Goal: Task Accomplishment & Management: Manage account settings

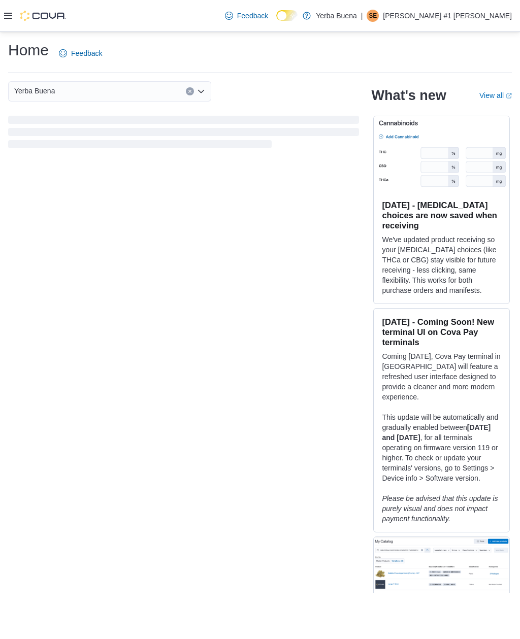
click at [3, 4] on div "Feedback Dark Mode Yerba Buena | SE Steven Employee #1 Carmona" at bounding box center [260, 16] width 520 height 32
click at [11, 13] on icon at bounding box center [8, 16] width 8 height 8
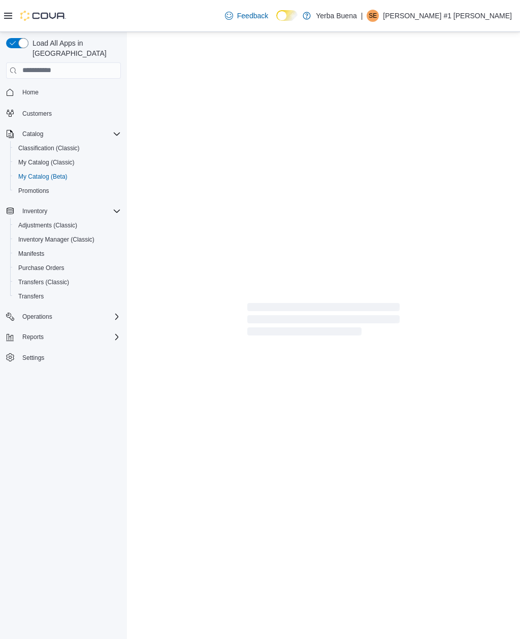
select select "**********"
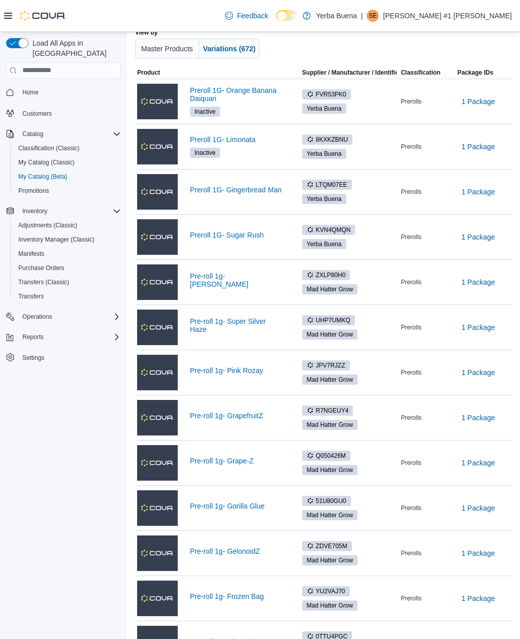
scroll to position [83, 0]
click at [208, 286] on link "Pre-roll 1g- [PERSON_NAME]" at bounding box center [237, 281] width 94 height 16
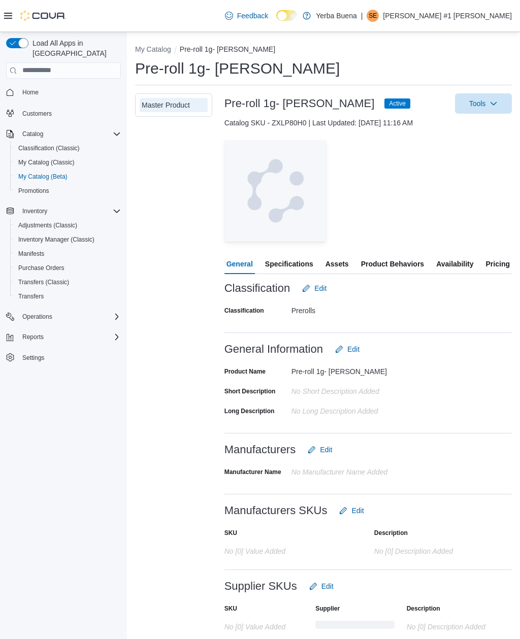
click at [298, 270] on span "Specifications" at bounding box center [289, 264] width 48 height 20
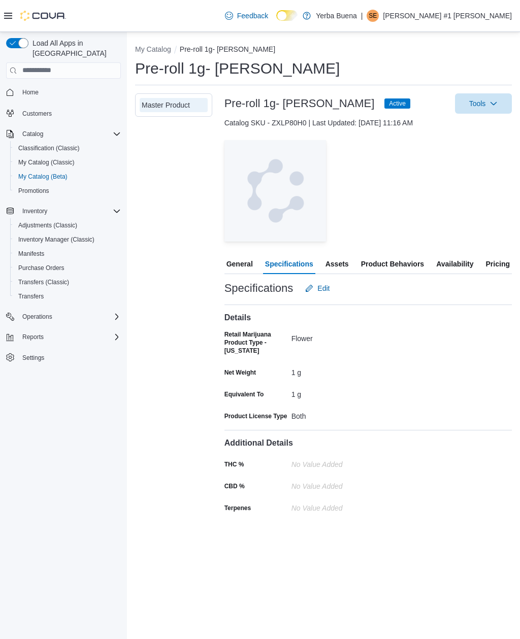
click at [315, 288] on span "Edit" at bounding box center [317, 288] width 24 height 20
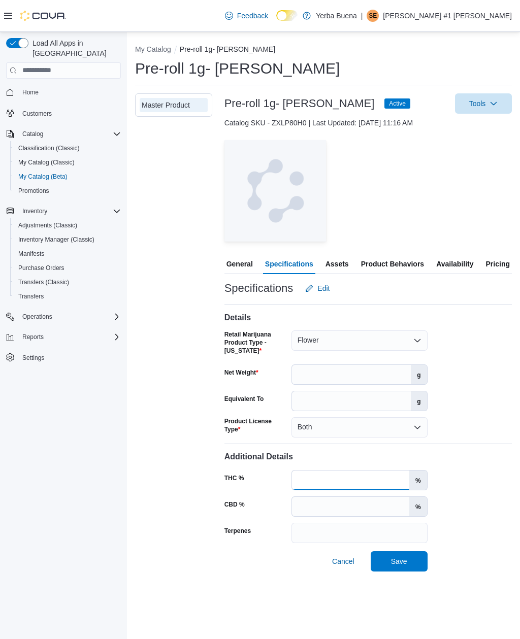
click at [331, 476] on input "THC %" at bounding box center [350, 480] width 117 height 19
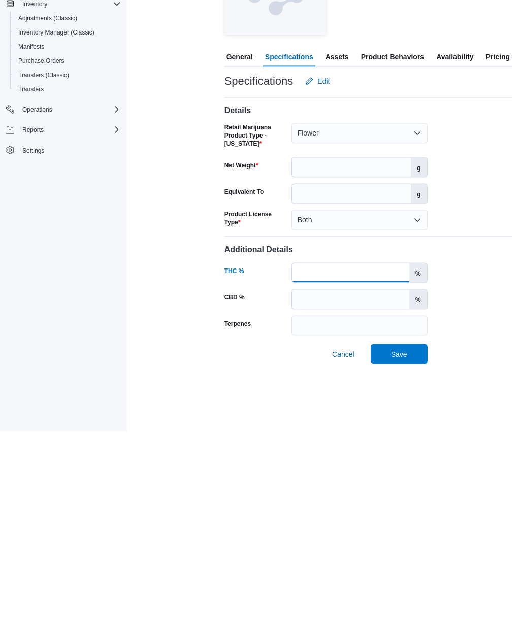
type input "*****"
click at [408, 551] on span "Save" at bounding box center [399, 561] width 45 height 20
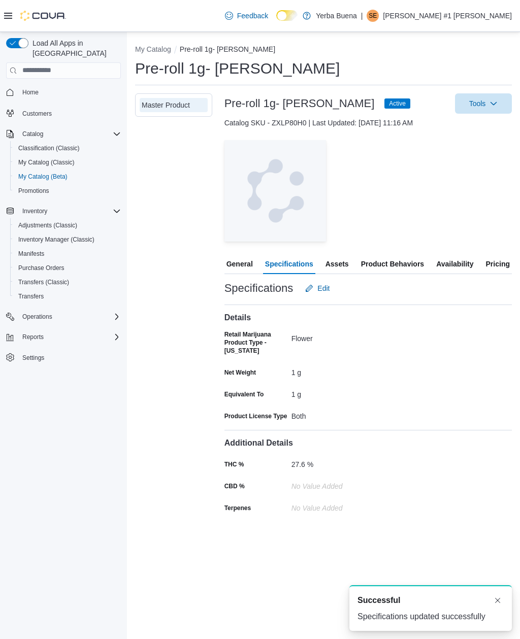
click at [164, 47] on button "My Catalog" at bounding box center [153, 49] width 36 height 8
select select "**********"
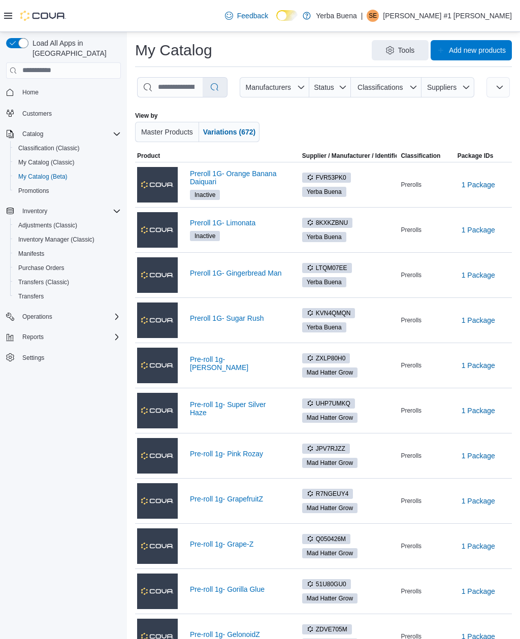
click at [232, 411] on link "Pre-roll 1g- Super Silver Haze" at bounding box center [237, 409] width 94 height 16
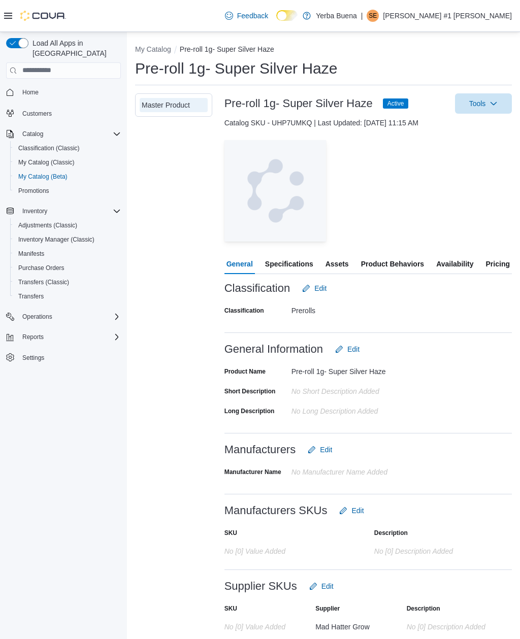
click at [293, 265] on span "Specifications" at bounding box center [289, 264] width 48 height 20
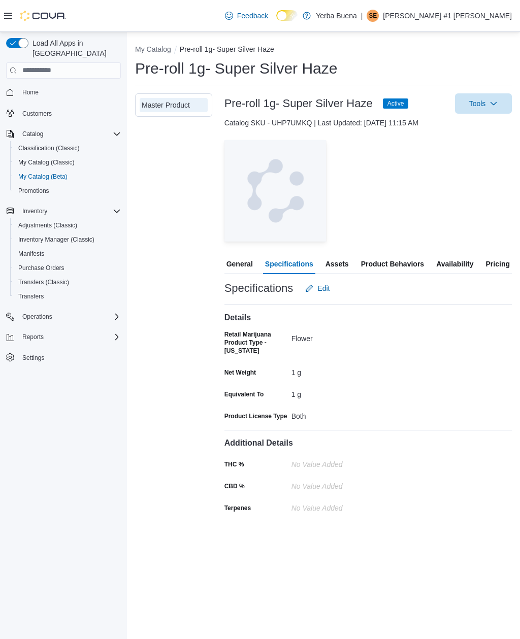
click at [321, 291] on span "Edit" at bounding box center [323, 288] width 12 height 10
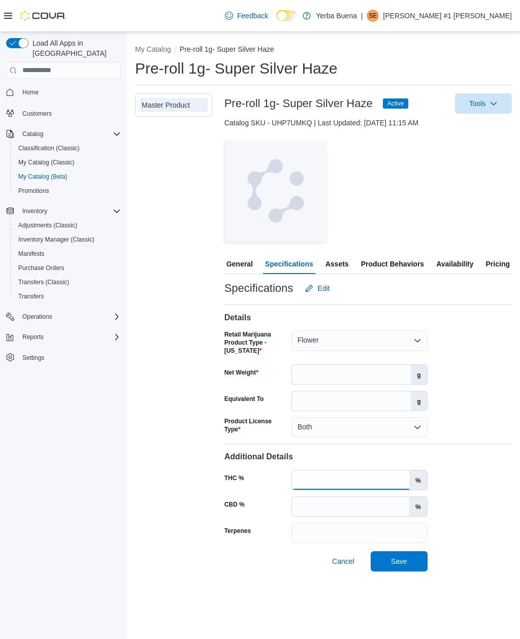
click at [329, 476] on input "THC %" at bounding box center [350, 480] width 117 height 19
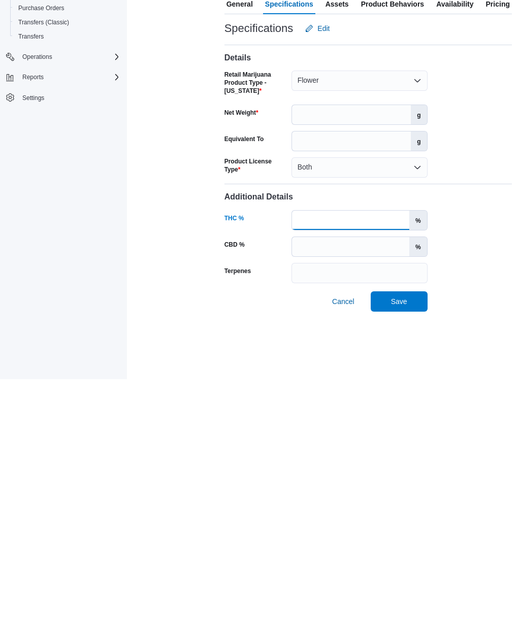
scroll to position [32, 0]
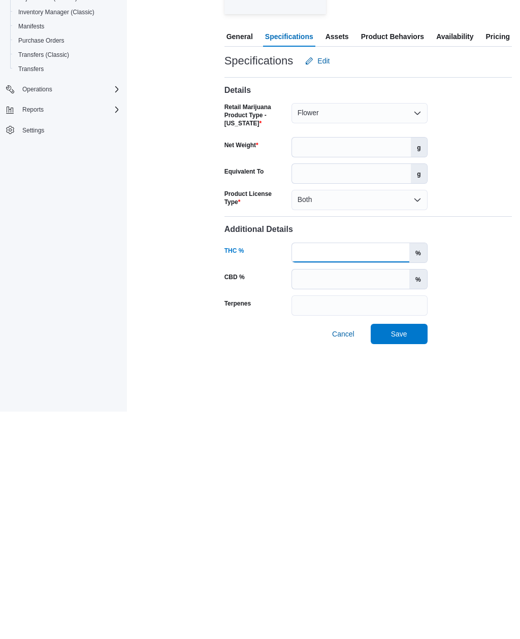
type input "*****"
click at [408, 551] on span "Save" at bounding box center [399, 561] width 45 height 20
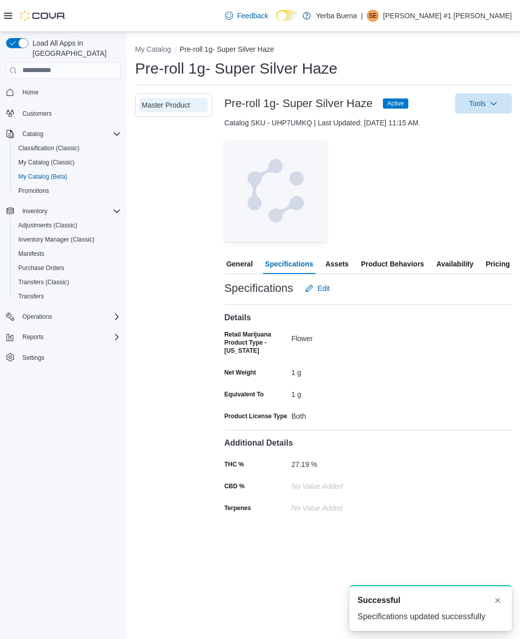
scroll to position [0, 0]
click at [154, 51] on button "My Catalog" at bounding box center [153, 49] width 36 height 8
select select "**********"
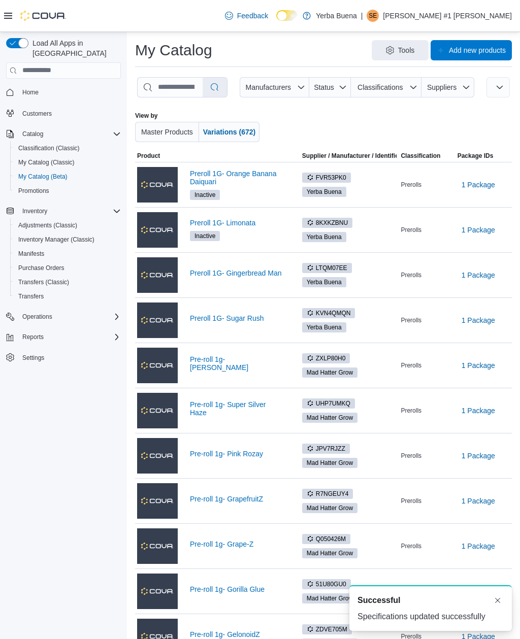
click at [243, 454] on link "Pre-roll 1g- Pink Rozay" at bounding box center [237, 454] width 94 height 8
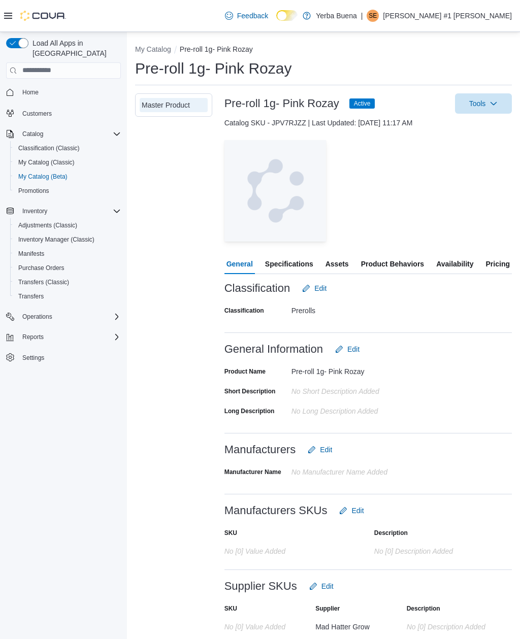
click at [309, 259] on span "Specifications" at bounding box center [289, 264] width 48 height 20
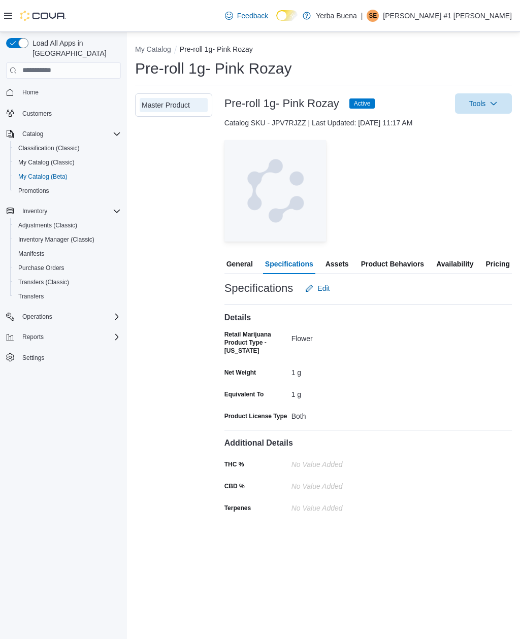
click at [312, 286] on icon "Edit" at bounding box center [309, 288] width 8 height 8
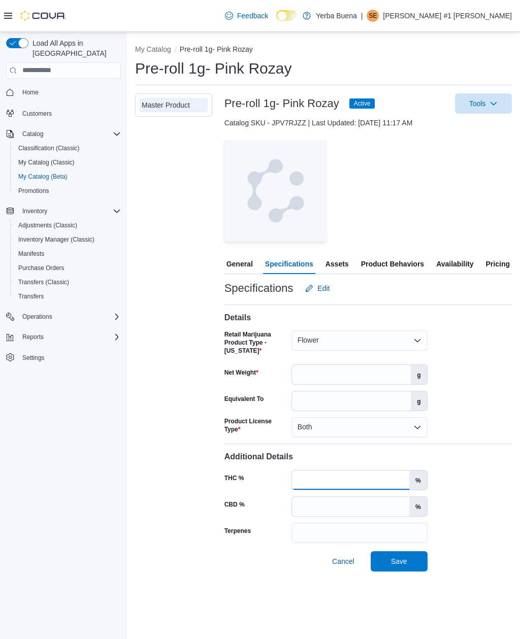
click at [342, 481] on input "THC %" at bounding box center [350, 480] width 117 height 19
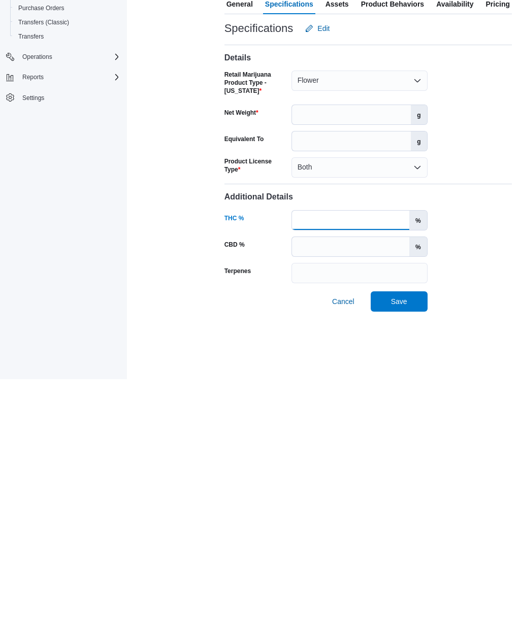
scroll to position [32, 0]
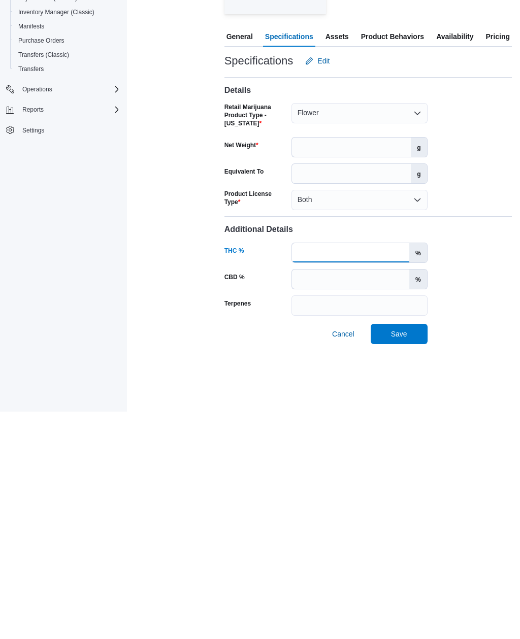
type input "*****"
click at [405, 556] on span "Save" at bounding box center [399, 561] width 16 height 10
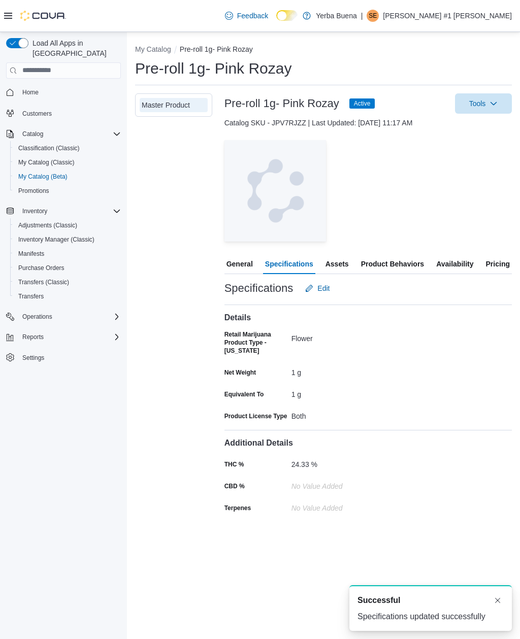
scroll to position [0, 0]
click at [156, 49] on button "My Catalog" at bounding box center [153, 49] width 36 height 8
select select "**********"
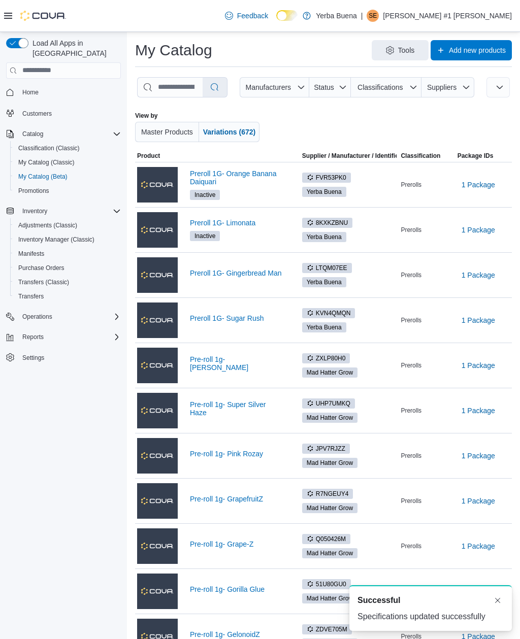
click at [247, 497] on link "Pre-roll 1g- GrapefruitZ" at bounding box center [237, 499] width 94 height 8
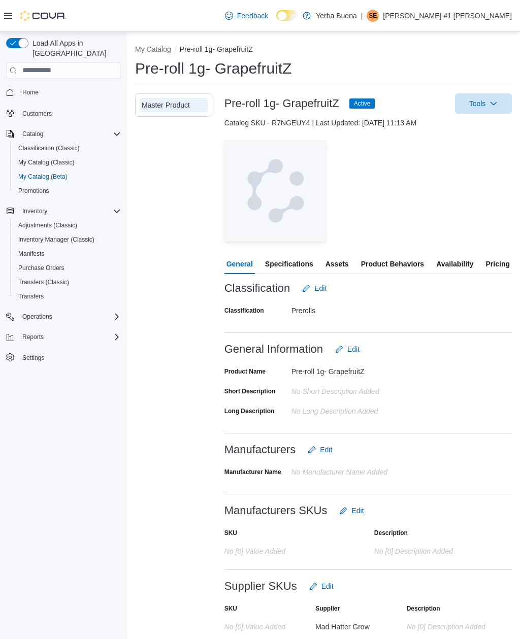
click at [302, 258] on span "Specifications" at bounding box center [289, 264] width 48 height 20
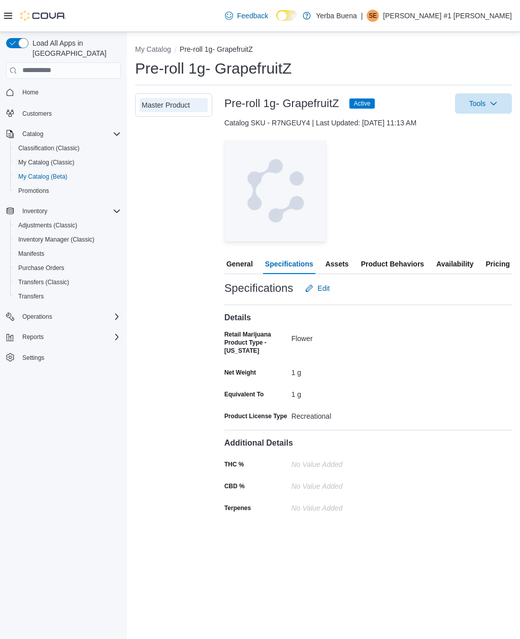
click at [315, 291] on span "Edit" at bounding box center [317, 288] width 24 height 20
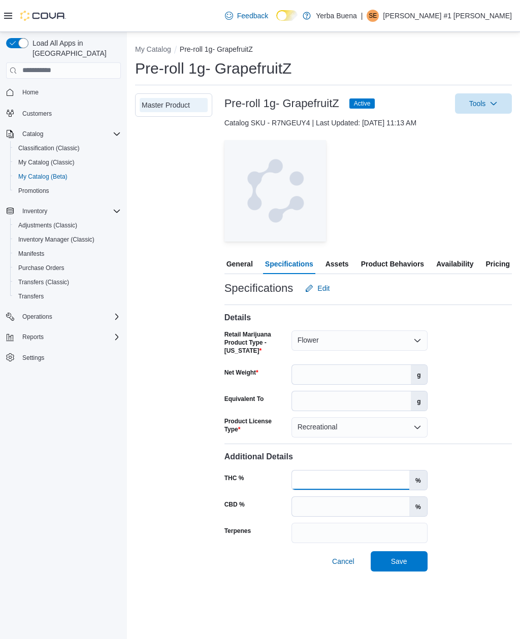
click at [335, 477] on input "THC %" at bounding box center [350, 480] width 117 height 19
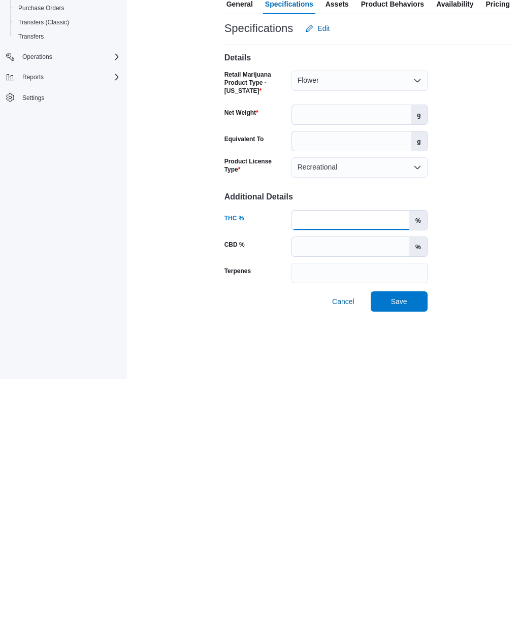
scroll to position [32, 0]
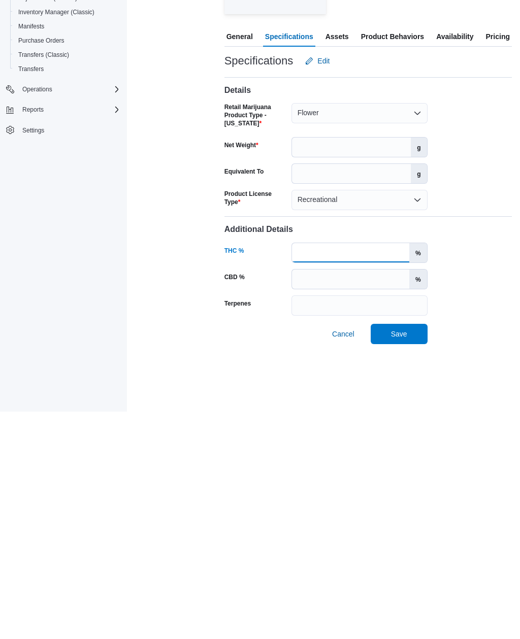
type input "*****"
click at [420, 551] on span "Save" at bounding box center [399, 561] width 45 height 20
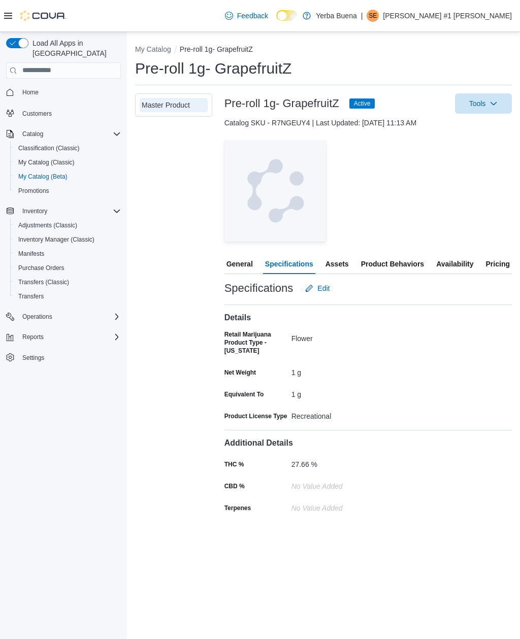
scroll to position [0, 0]
click at [154, 46] on button "My Catalog" at bounding box center [153, 49] width 36 height 8
select select "**********"
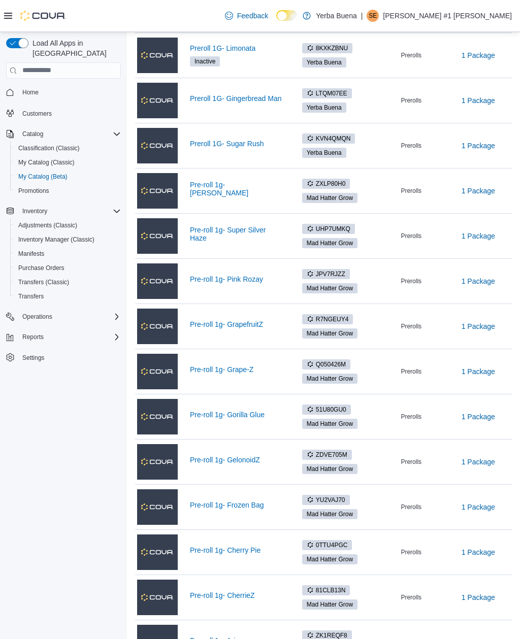
scroll to position [175, 0]
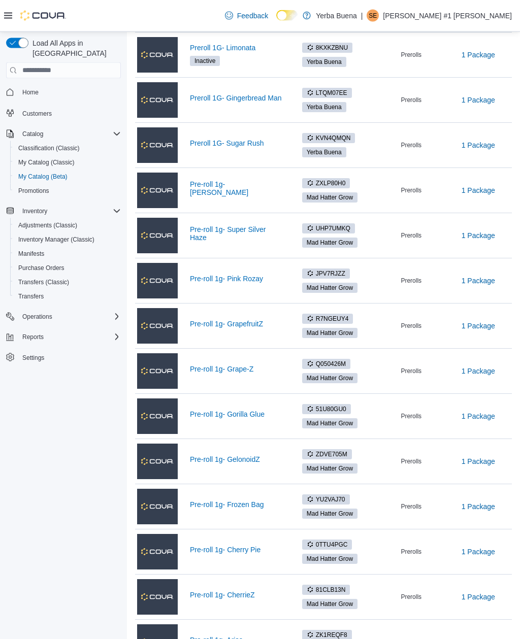
click at [226, 360] on div "Pre-roll 1g- Grape-Z" at bounding box center [210, 371] width 147 height 41
click at [239, 359] on div "Pre-roll 1g- Grape-Z" at bounding box center [210, 371] width 147 height 41
click at [226, 355] on div "Pre-roll 1g- Grape-Z" at bounding box center [210, 371] width 147 height 41
click at [236, 371] on link "Pre-roll 1g- Grape-Z" at bounding box center [237, 369] width 94 height 8
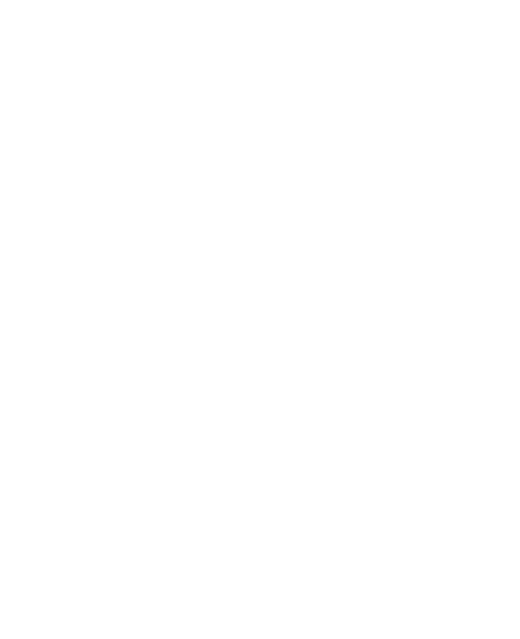
scroll to position [4, 0]
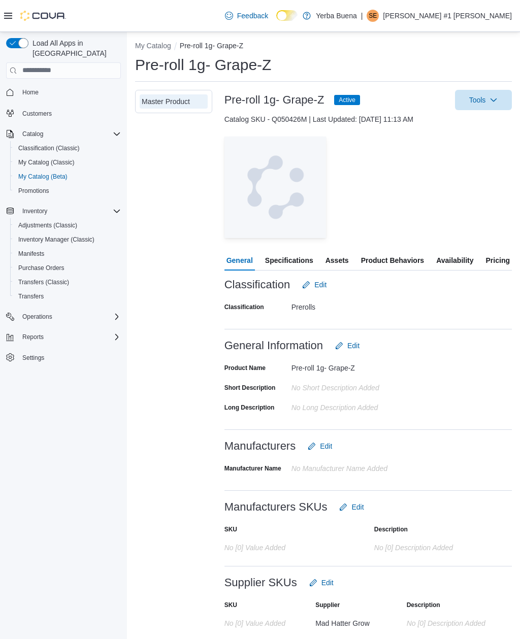
click at [286, 267] on span "Specifications" at bounding box center [289, 260] width 48 height 20
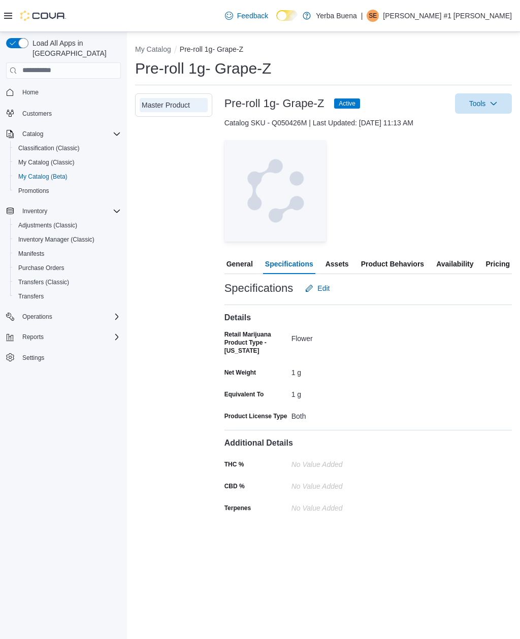
click at [322, 287] on span "Edit" at bounding box center [323, 288] width 12 height 10
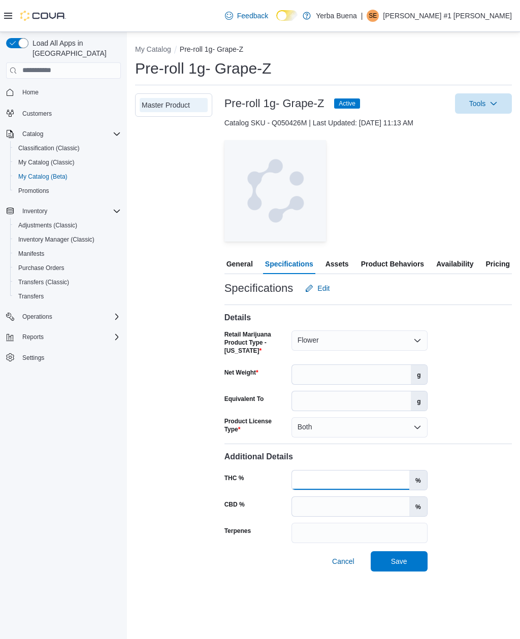
click at [320, 473] on input "THC %" at bounding box center [350, 480] width 117 height 19
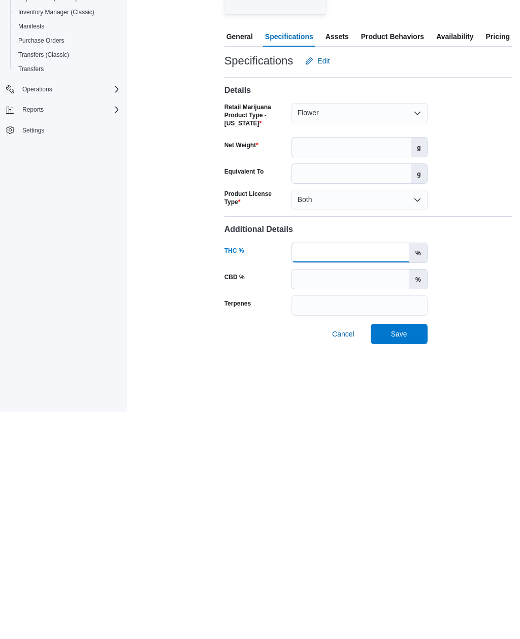
type input "*****"
click at [401, 556] on span "Save" at bounding box center [399, 561] width 16 height 10
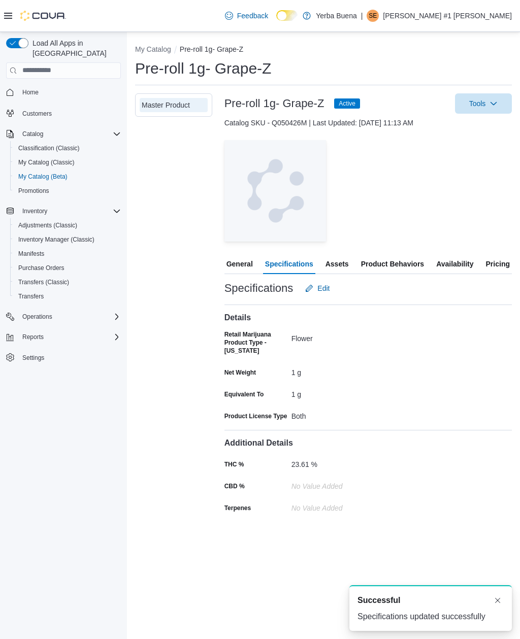
scroll to position [0, 0]
click at [157, 49] on button "My Catalog" at bounding box center [153, 49] width 36 height 8
select select "**********"
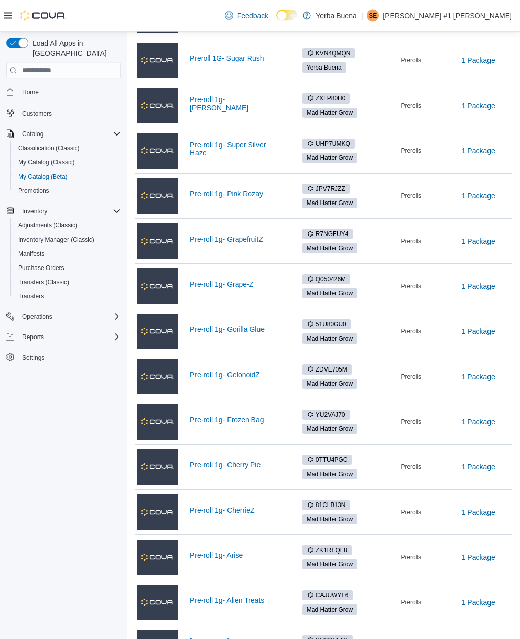
scroll to position [262, 29]
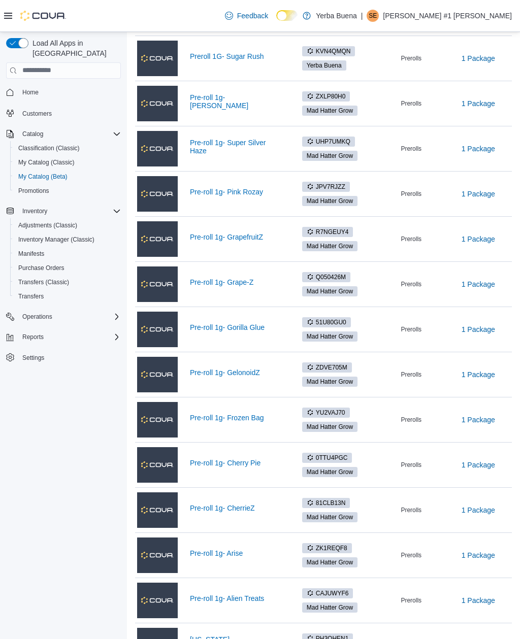
click at [192, 331] on link "Pre-roll 1g- Gorilla Glue" at bounding box center [237, 327] width 94 height 8
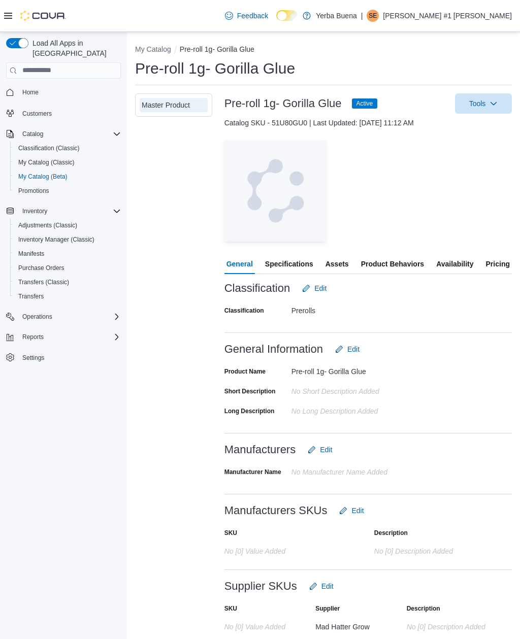
click at [289, 274] on span "Specifications" at bounding box center [289, 264] width 48 height 20
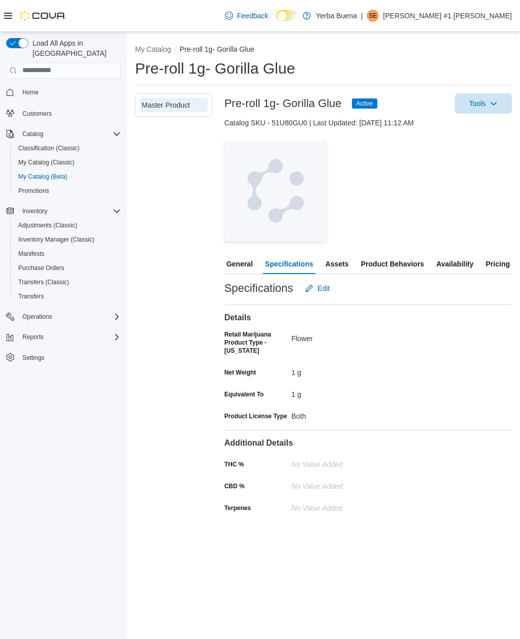
click at [321, 291] on span "Edit" at bounding box center [323, 288] width 12 height 10
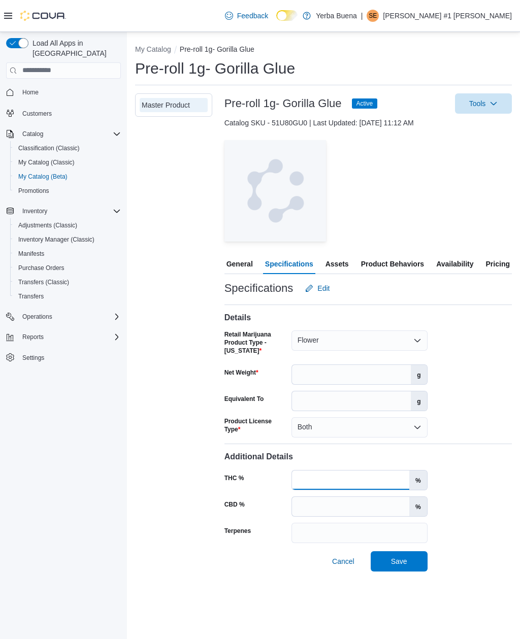
click at [332, 482] on input "THC %" at bounding box center [350, 480] width 117 height 19
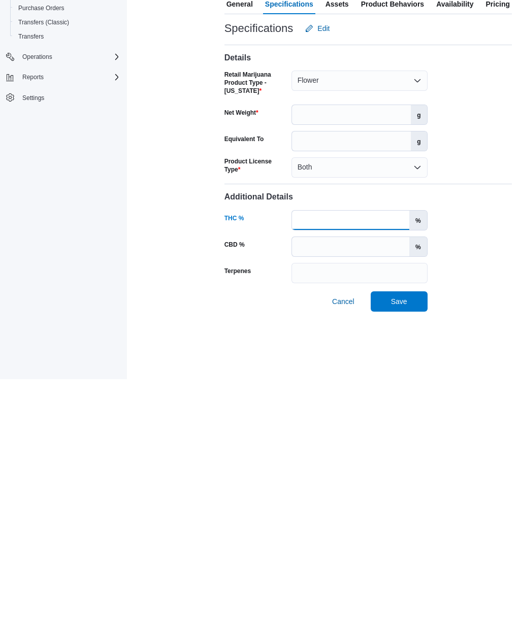
scroll to position [32, 0]
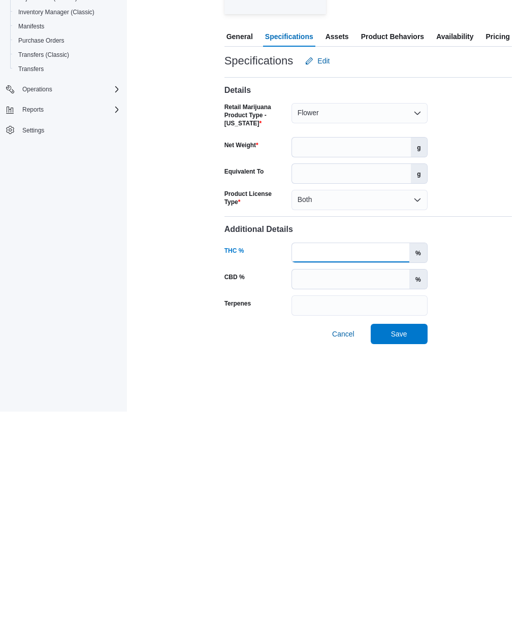
type input "*****"
click at [407, 556] on span "Save" at bounding box center [399, 561] width 16 height 10
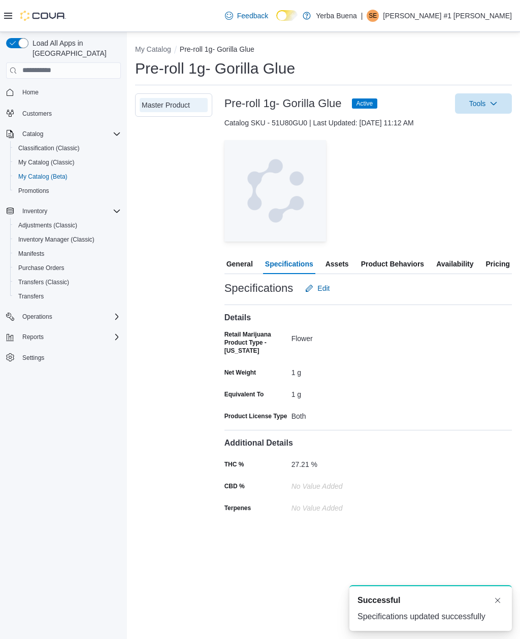
scroll to position [0, 0]
click at [160, 53] on button "My Catalog" at bounding box center [153, 49] width 36 height 8
select select "**********"
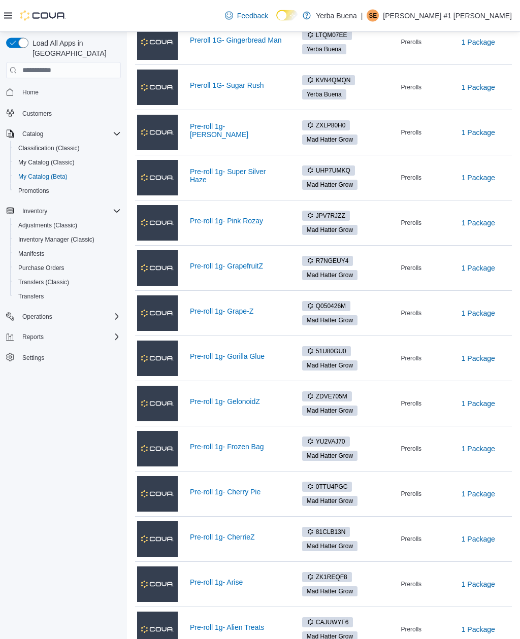
scroll to position [232, 0]
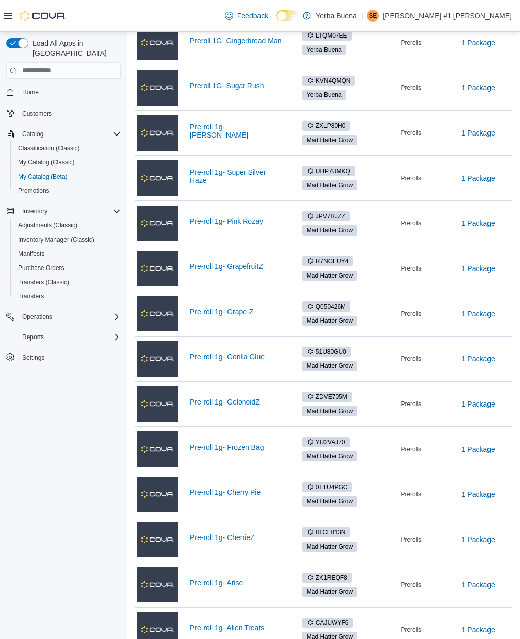
click at [227, 401] on link "Pre-roll 1g- GelonoidZ" at bounding box center [237, 402] width 94 height 8
